Goal: Task Accomplishment & Management: Manage account settings

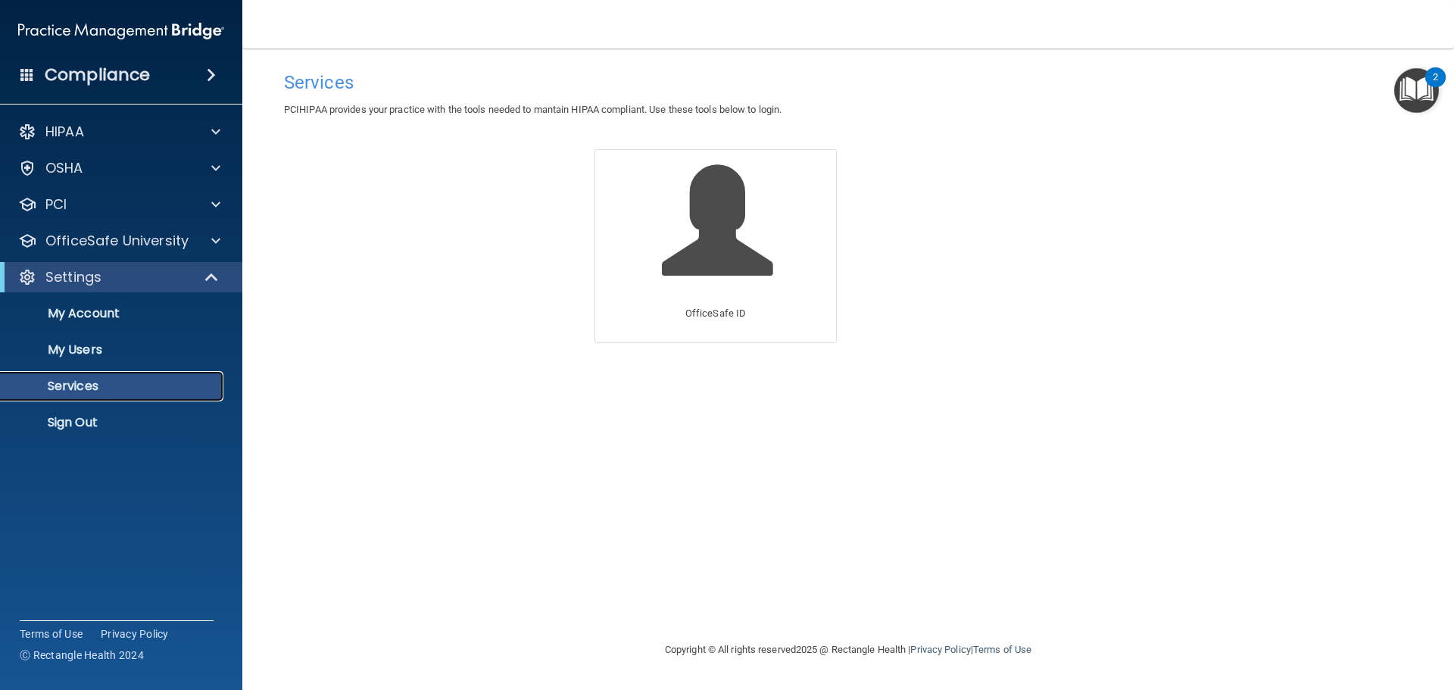
click at [59, 385] on p "Services" at bounding box center [113, 386] width 207 height 15
click at [77, 326] on link "My Account" at bounding box center [104, 313] width 239 height 30
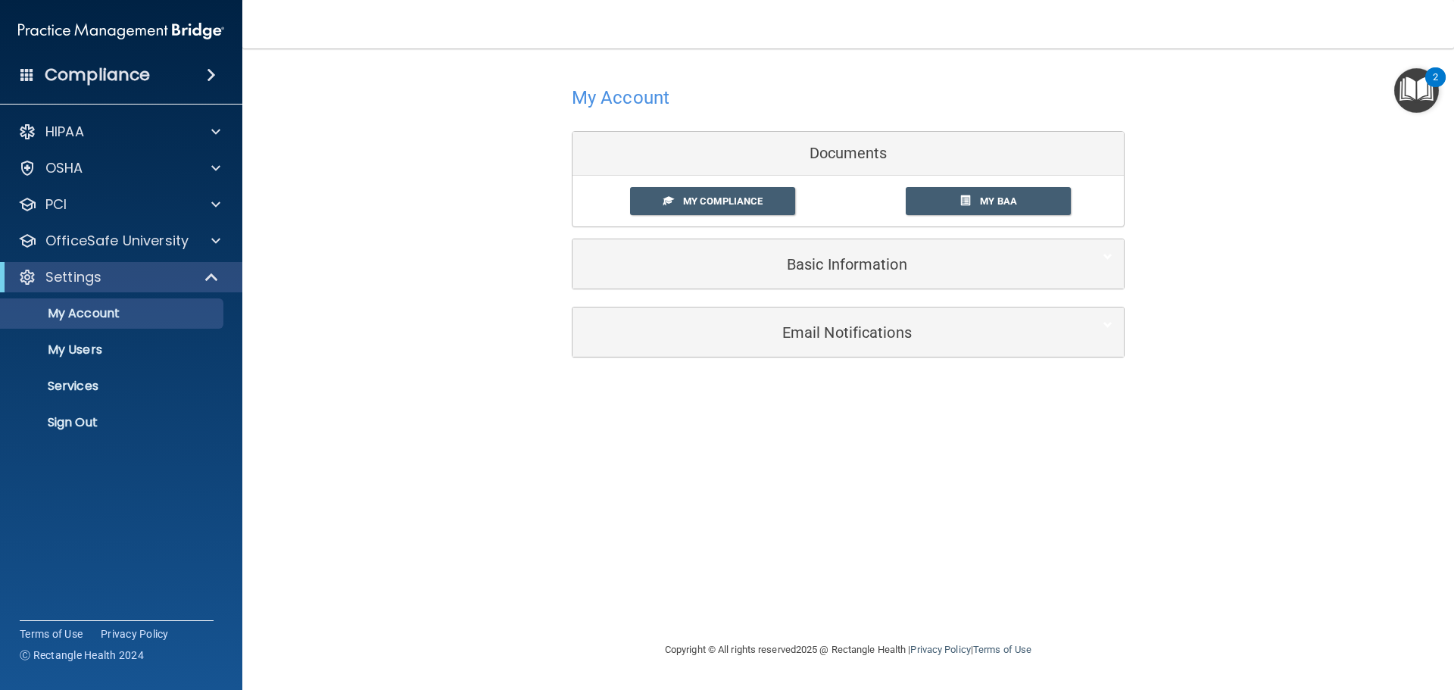
click at [22, 72] on span at bounding box center [27, 74] width 14 height 14
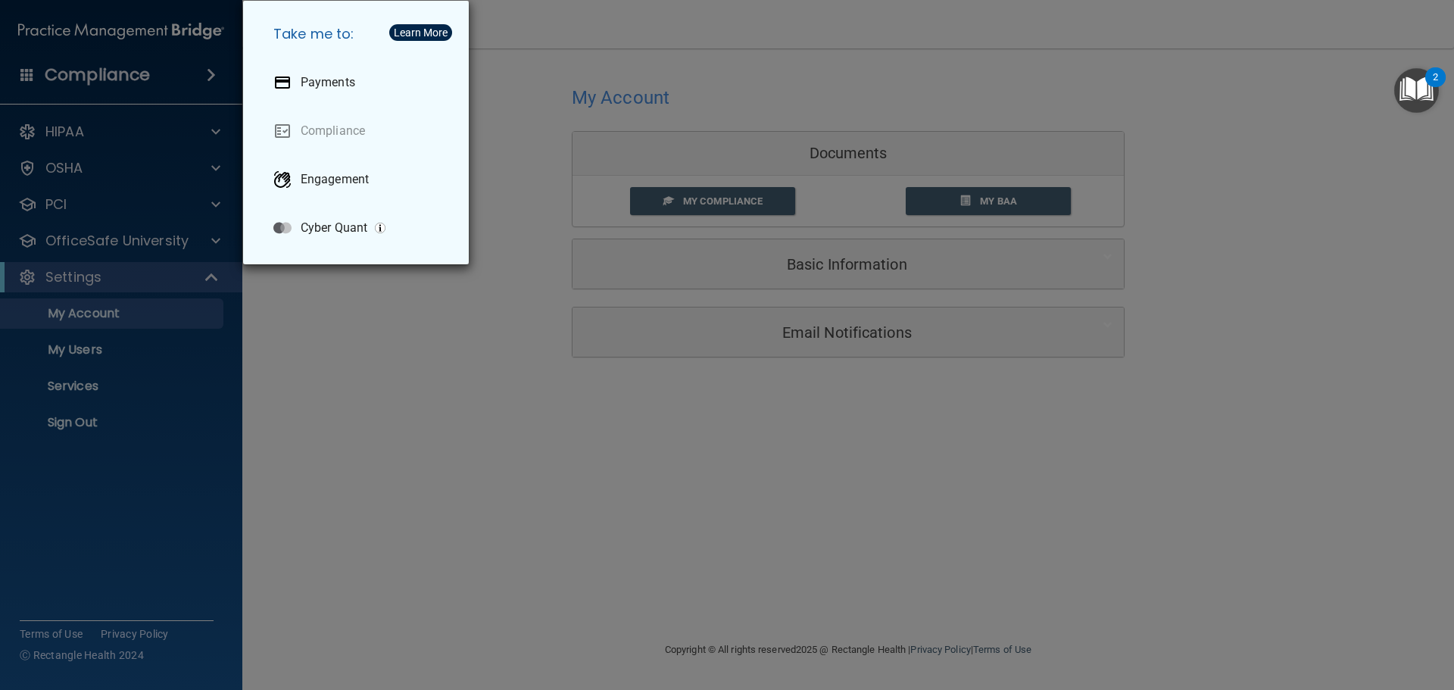
click at [623, 41] on div "Take me to: Payments Compliance Engagement Cyber Quant" at bounding box center [727, 345] width 1454 height 690
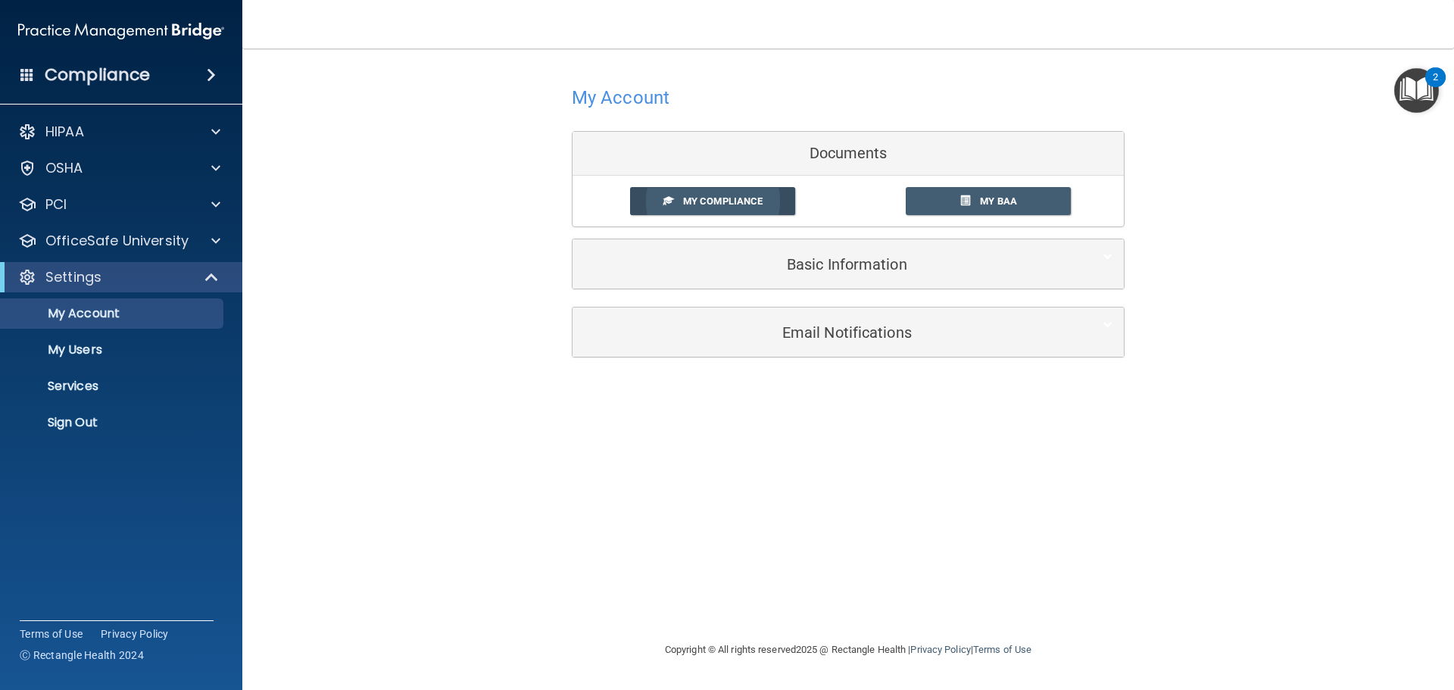
click at [730, 195] on link "My Compliance" at bounding box center [713, 201] width 166 height 28
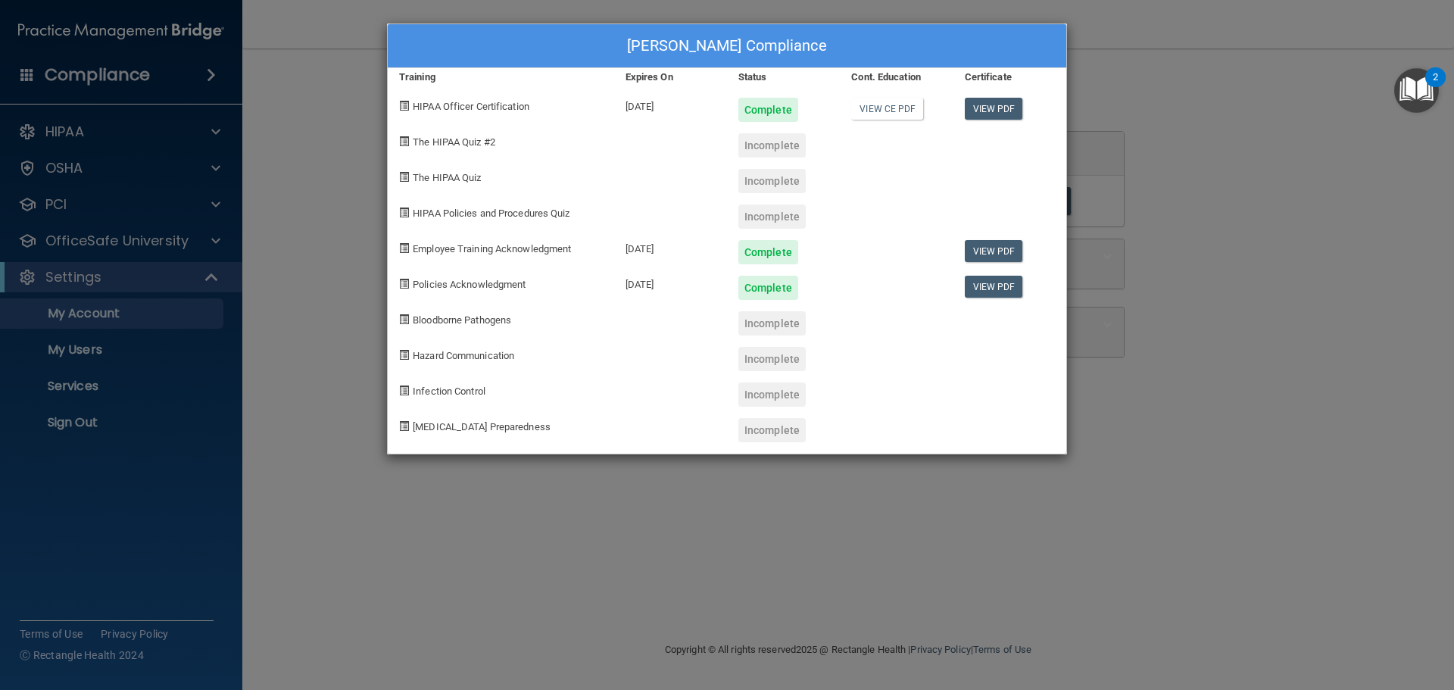
click at [1210, 114] on div "Maddie Palmer's Compliance Training Expires On Status Cont. Education Certifica…" at bounding box center [727, 345] width 1454 height 690
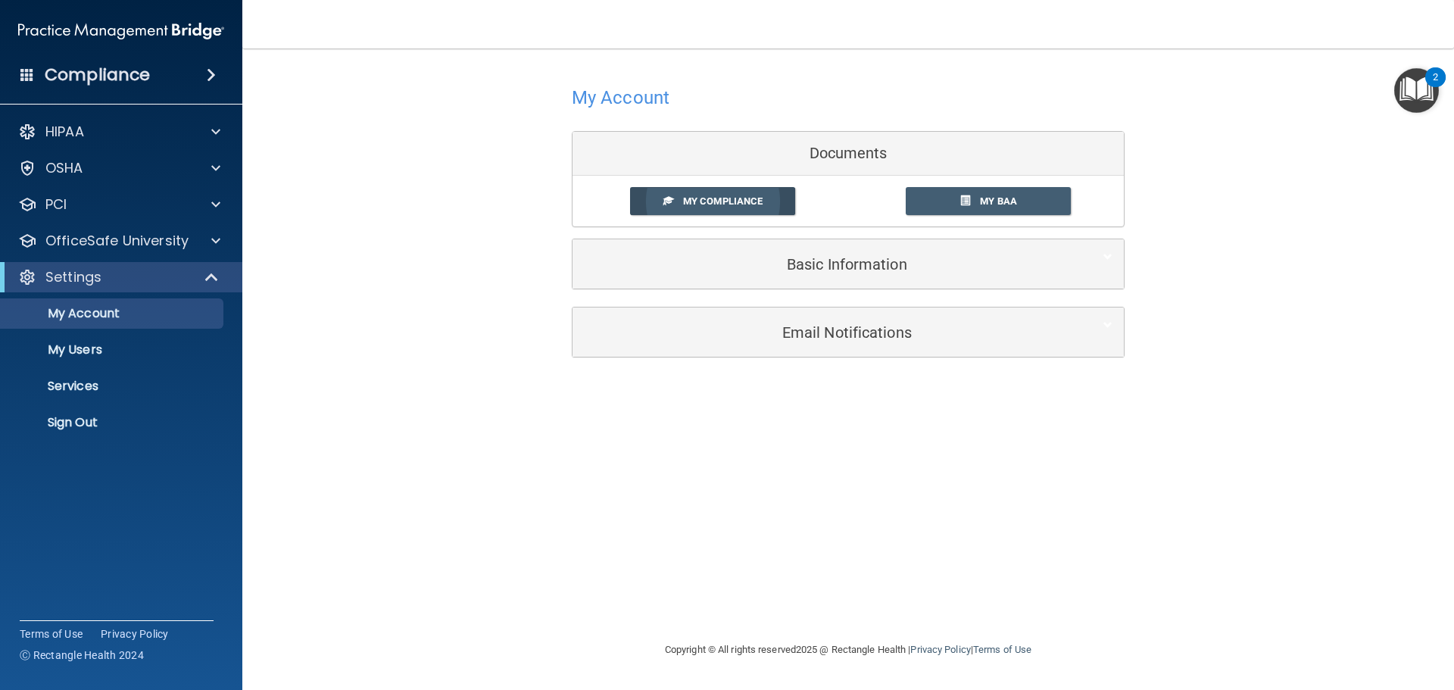
click at [760, 196] on span "My Compliance" at bounding box center [723, 200] width 80 height 11
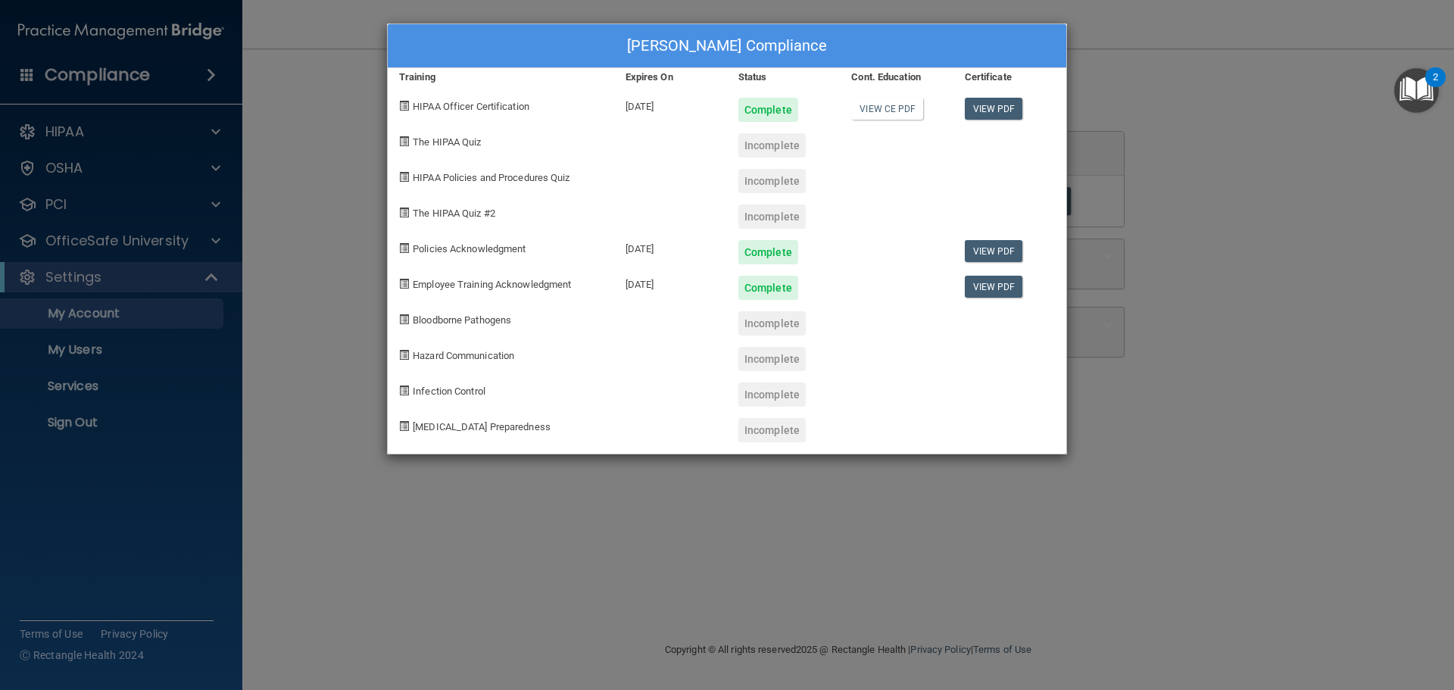
click at [764, 211] on div "Incomplete" at bounding box center [771, 216] width 67 height 24
click at [775, 178] on div "Incomplete" at bounding box center [771, 181] width 67 height 24
click at [1278, 179] on div "Maddie Palmer's Compliance Training Expires On Status Cont. Education Certifica…" at bounding box center [727, 345] width 1454 height 690
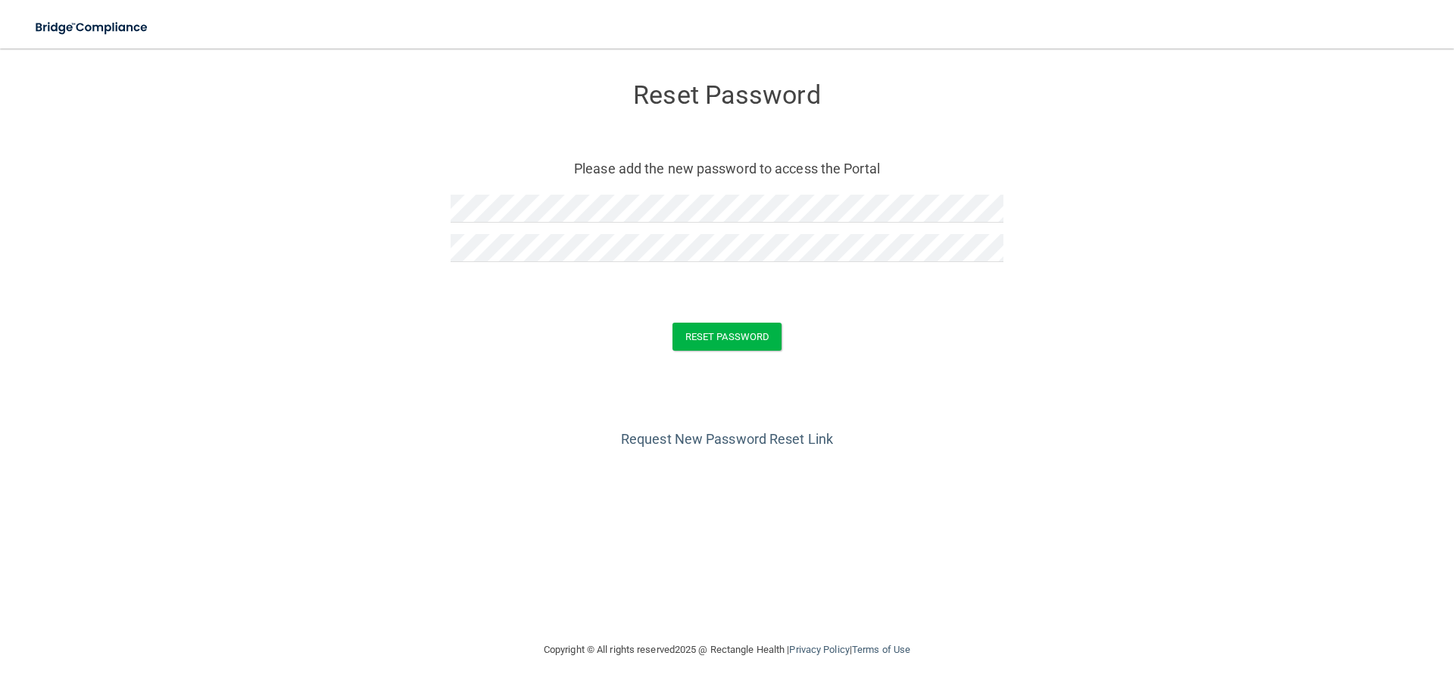
click at [1240, 440] on div "Request New Password Reset Link" at bounding box center [726, 414] width 1393 height 76
click at [719, 343] on button "Reset Password" at bounding box center [726, 337] width 109 height 28
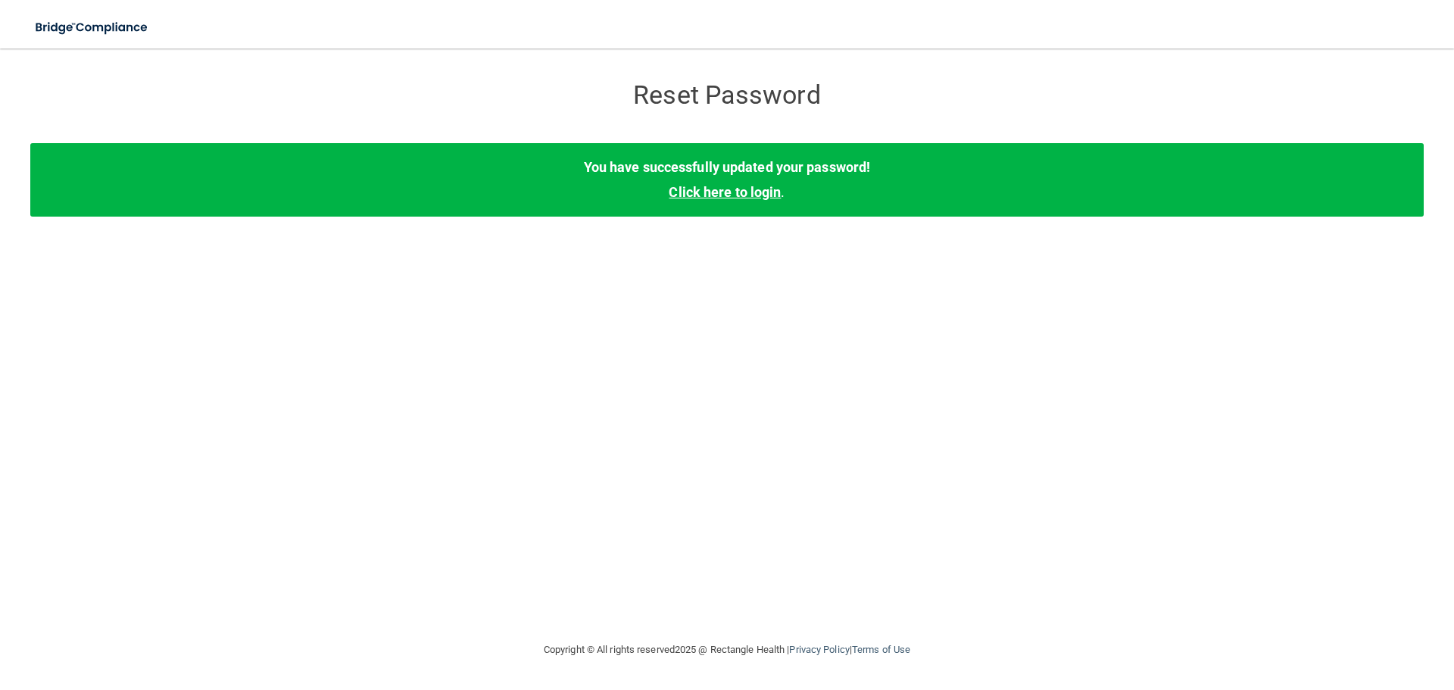
click at [750, 195] on link "Click here to login" at bounding box center [725, 192] width 112 height 16
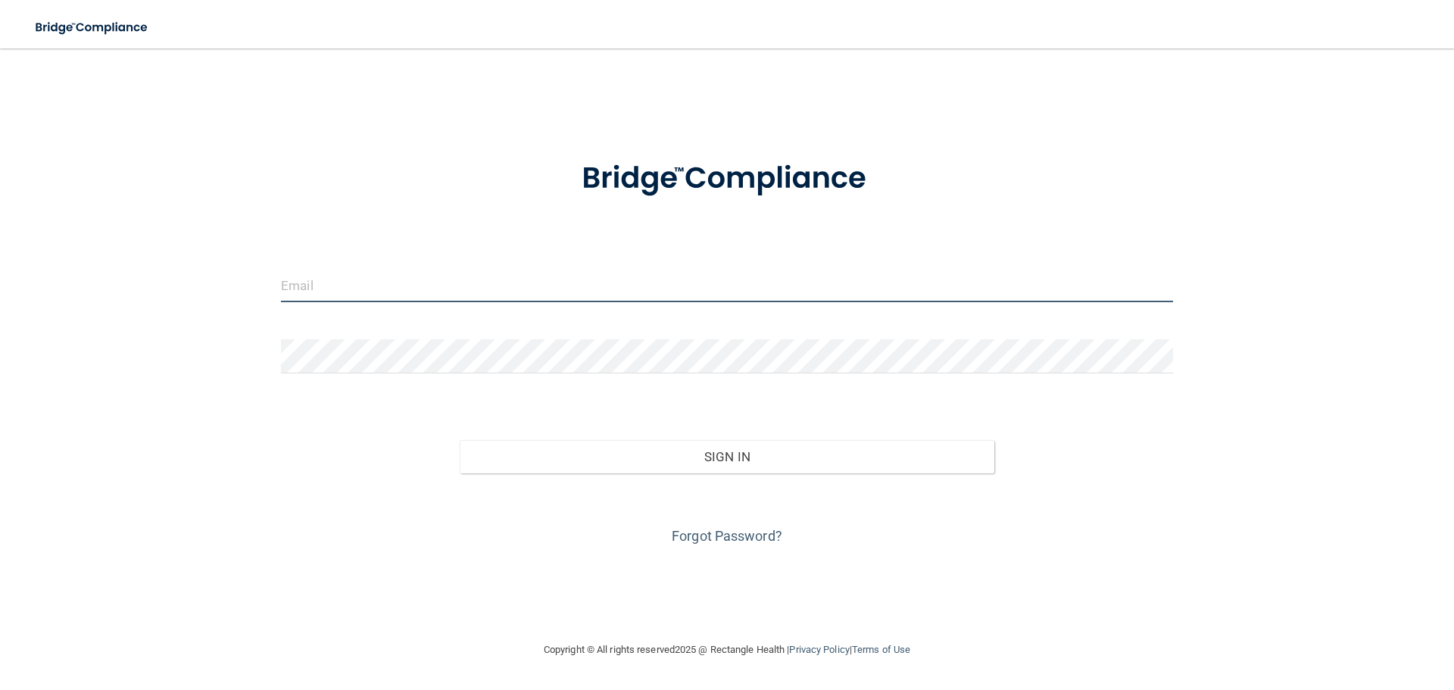
type input "[EMAIL_ADDRESS][DOMAIN_NAME]"
click at [534, 276] on input "[EMAIL_ADDRESS][DOMAIN_NAME]" at bounding box center [727, 285] width 892 height 34
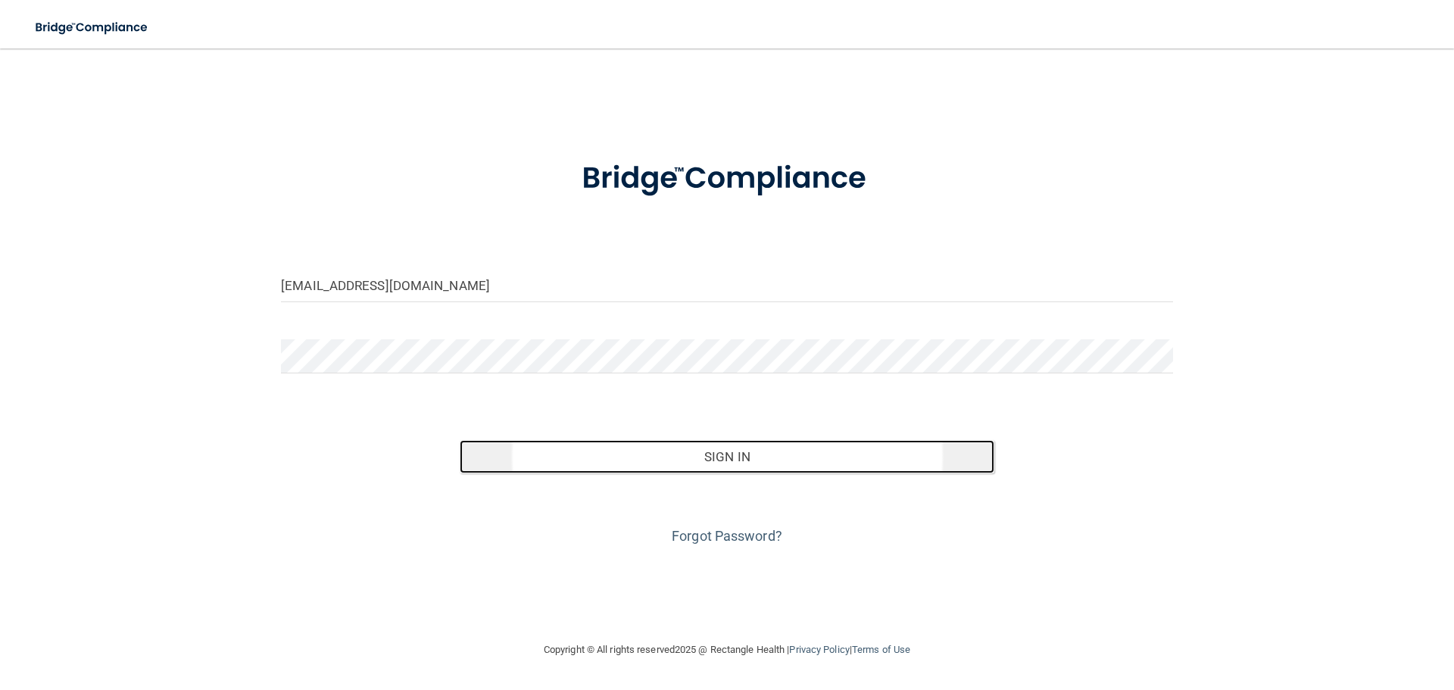
click at [757, 454] on button "Sign In" at bounding box center [727, 456] width 535 height 33
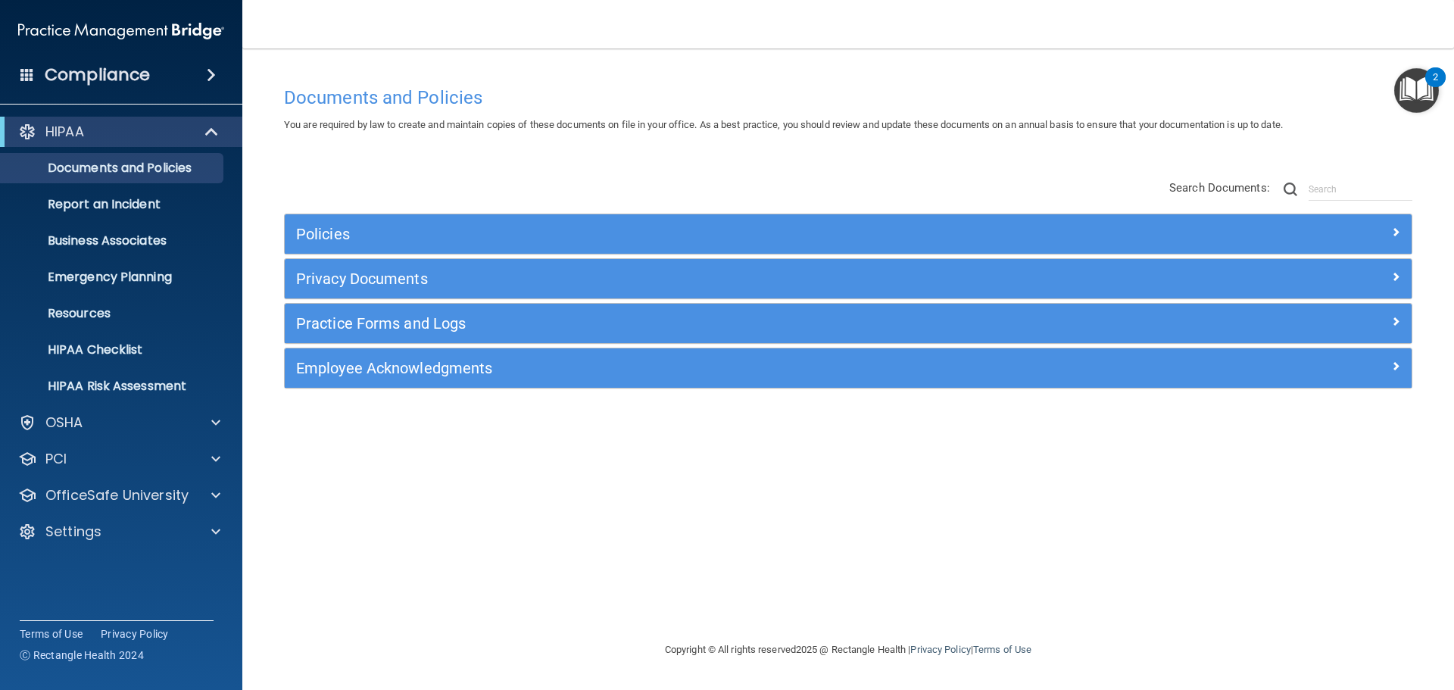
click at [204, 28] on img at bounding box center [121, 31] width 206 height 30
click at [211, 64] on div "Compliance" at bounding box center [121, 74] width 242 height 33
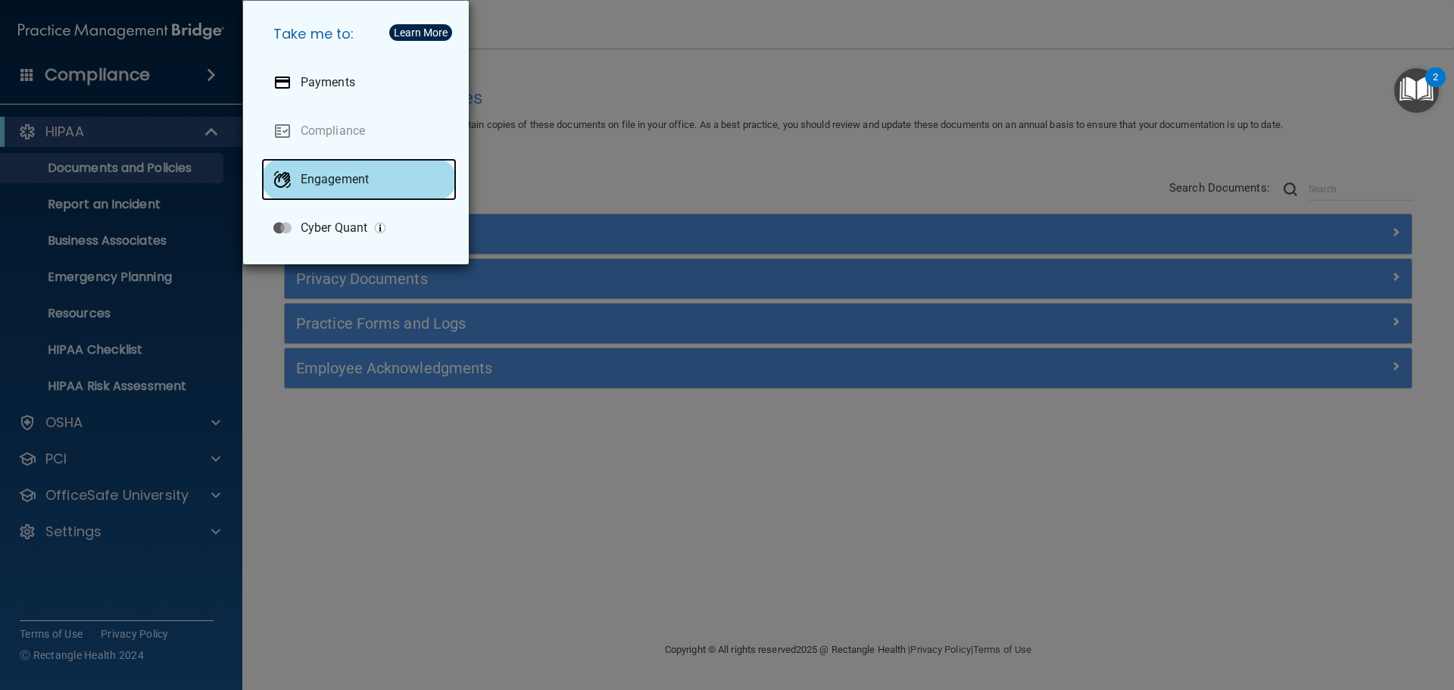
click at [356, 167] on div "Engagement" at bounding box center [358, 179] width 195 height 42
